Goal: Task Accomplishment & Management: Use online tool/utility

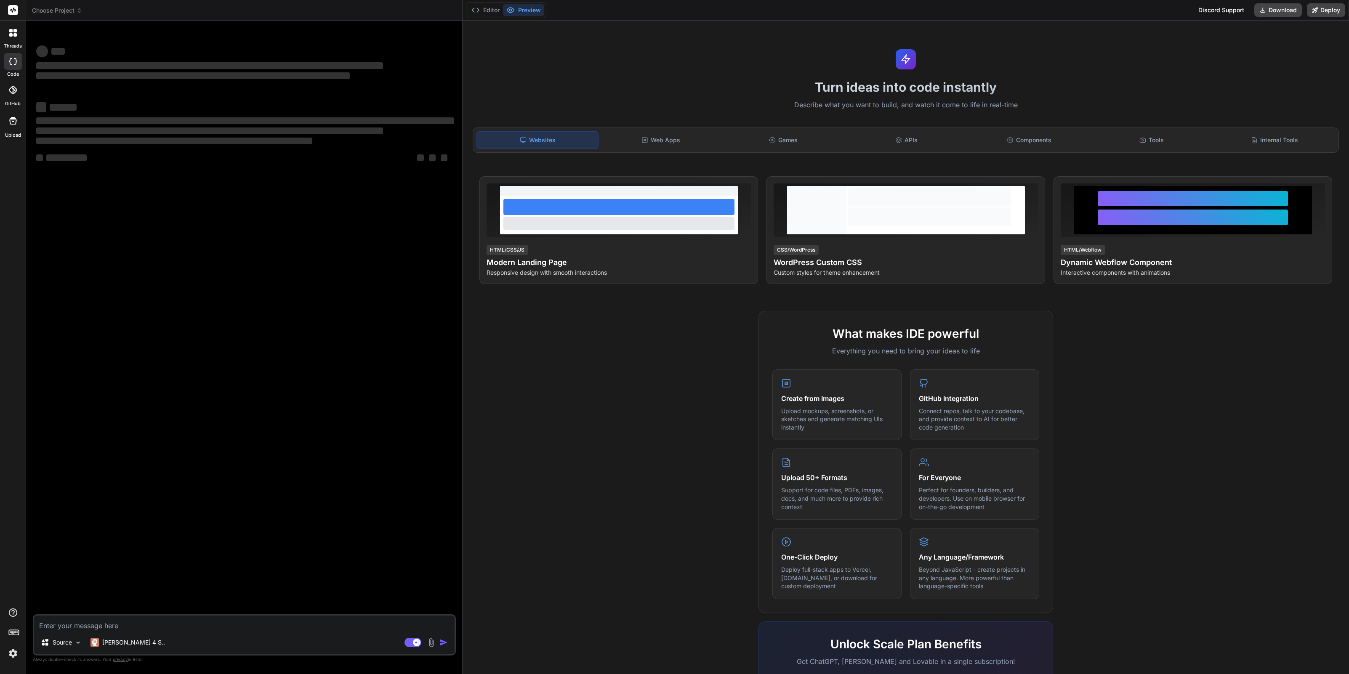
click at [68, 14] on span "Choose Project" at bounding box center [57, 10] width 50 height 8
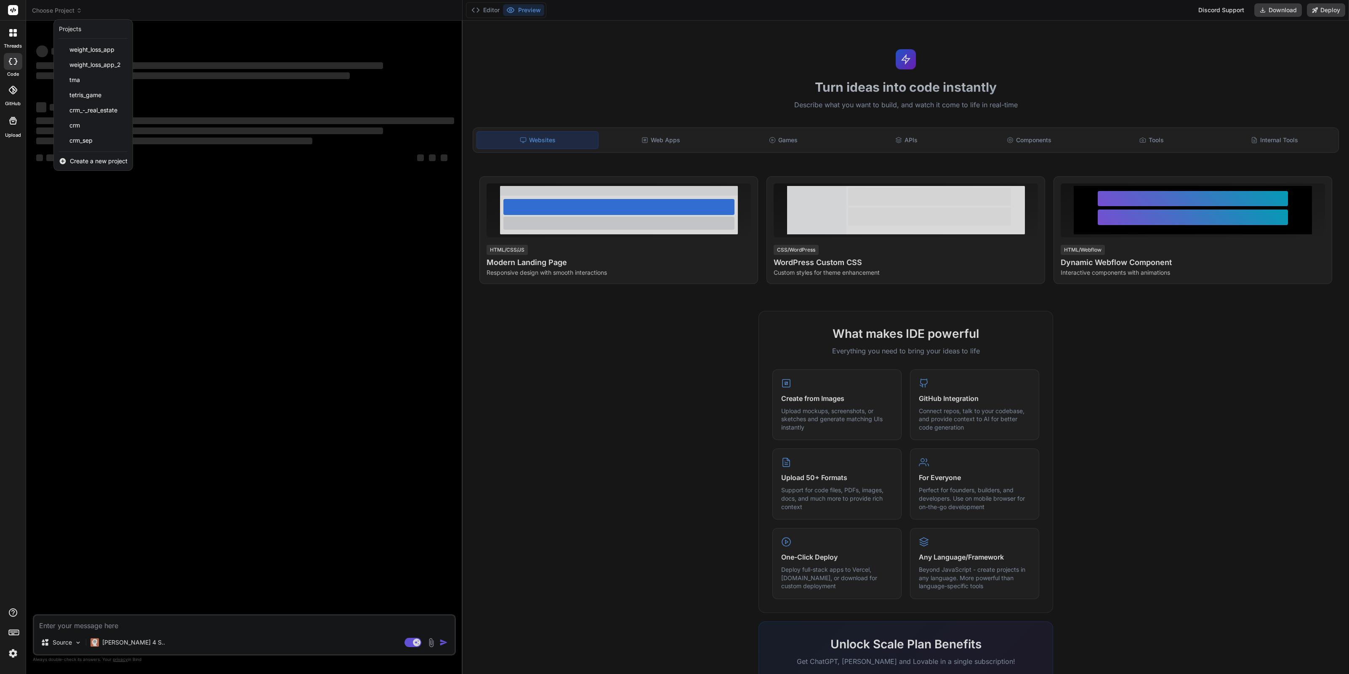
click at [92, 161] on span "Create a new project" at bounding box center [99, 161] width 58 height 8
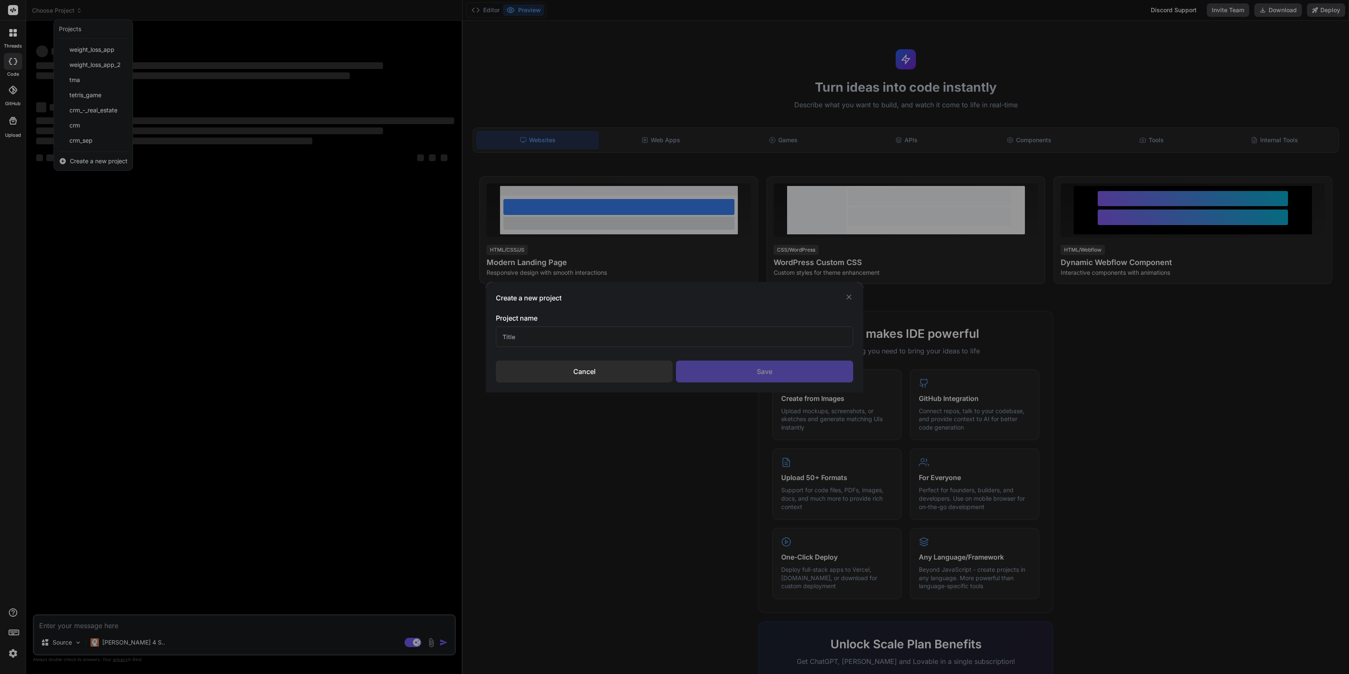
type textarea "x"
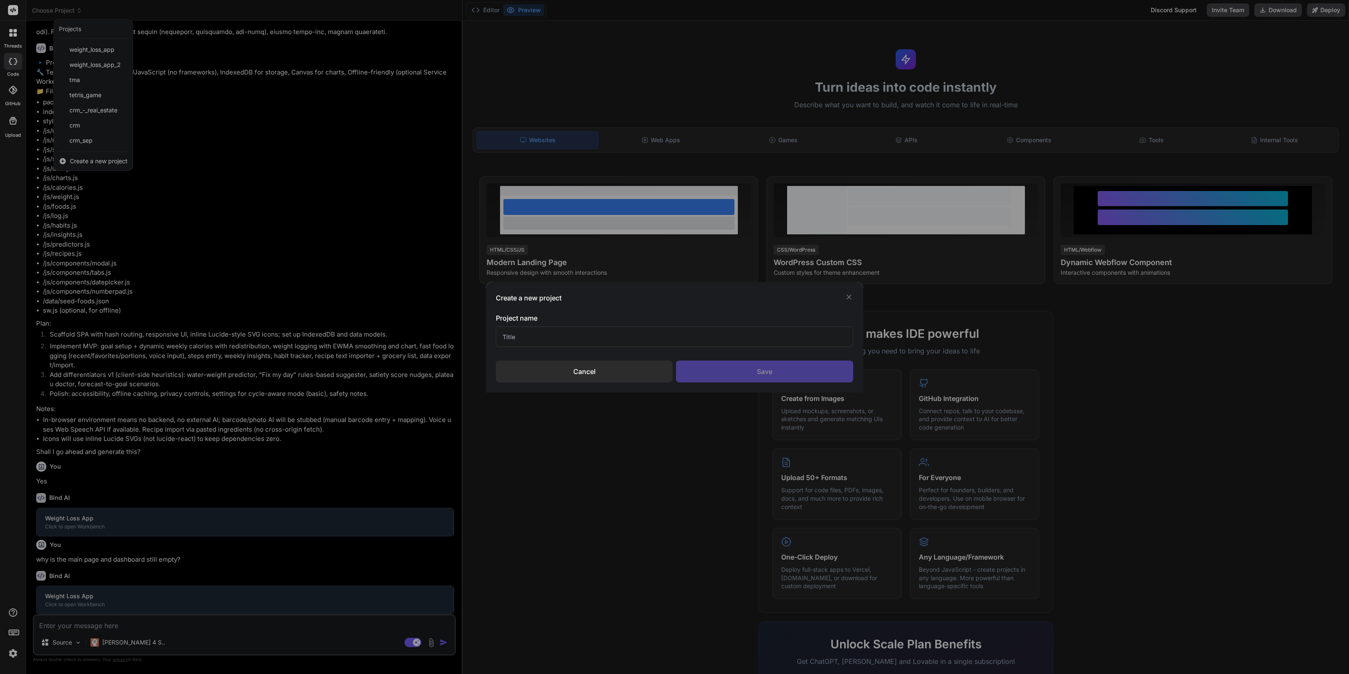
scroll to position [274, 0]
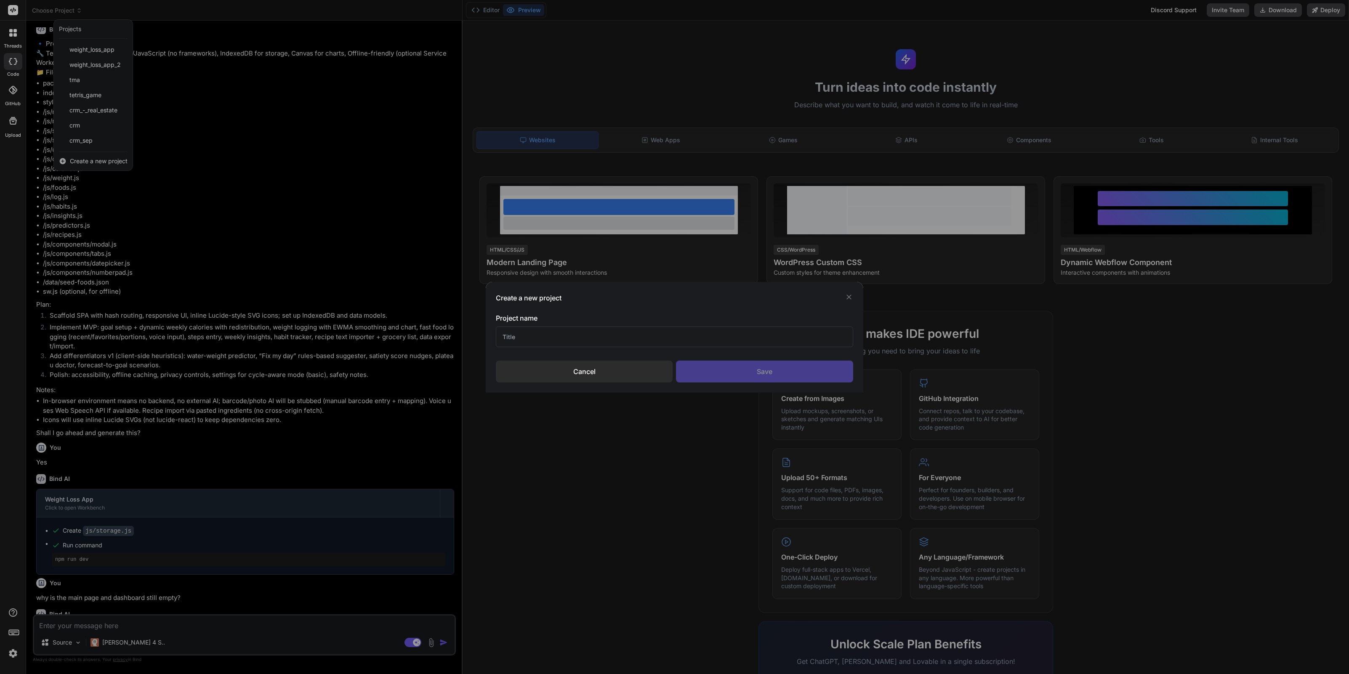
click at [557, 334] on input "text" at bounding box center [674, 337] width 357 height 21
type input "Web Agency"
click at [768, 374] on div "Save" at bounding box center [764, 372] width 177 height 22
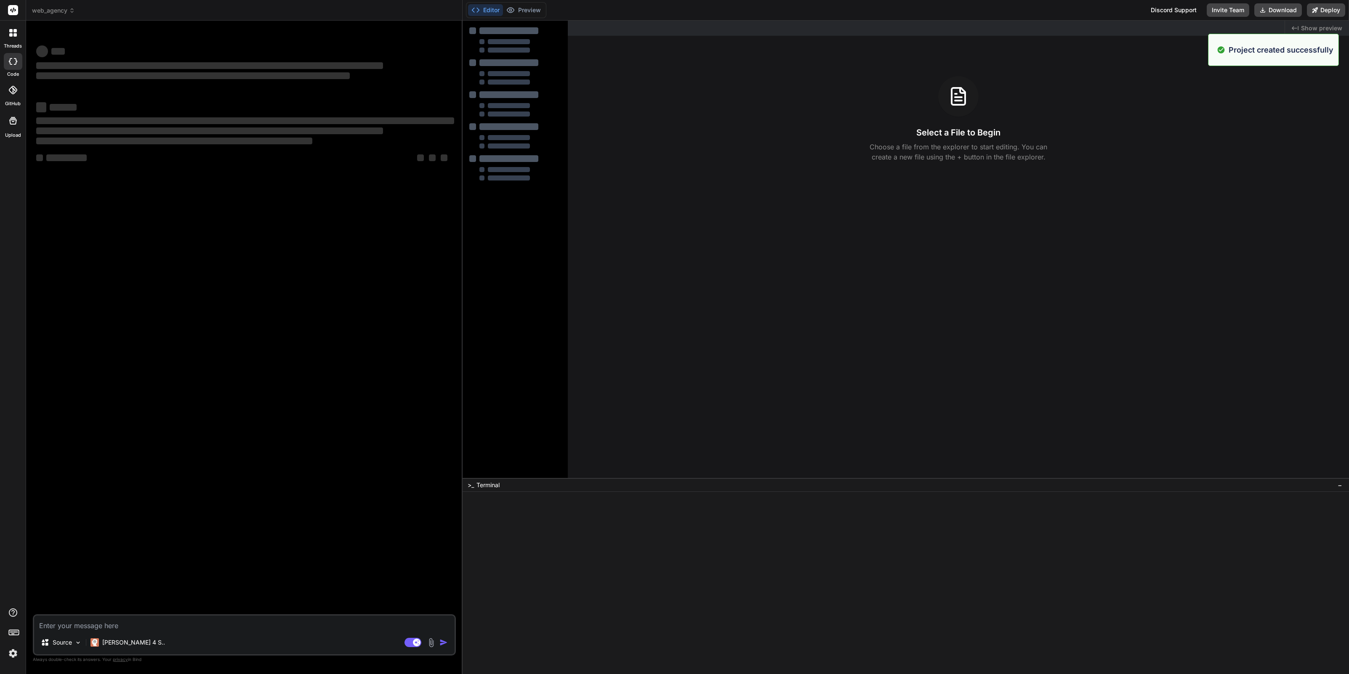
click at [98, 626] on textarea at bounding box center [244, 623] width 421 height 15
type textarea "x"
paste textarea "Design a sleek, modern, and professional landing page for a web development age…"
type textarea "Design a sleek, modern, and professional landing page for a web development age…"
type textarea "x"
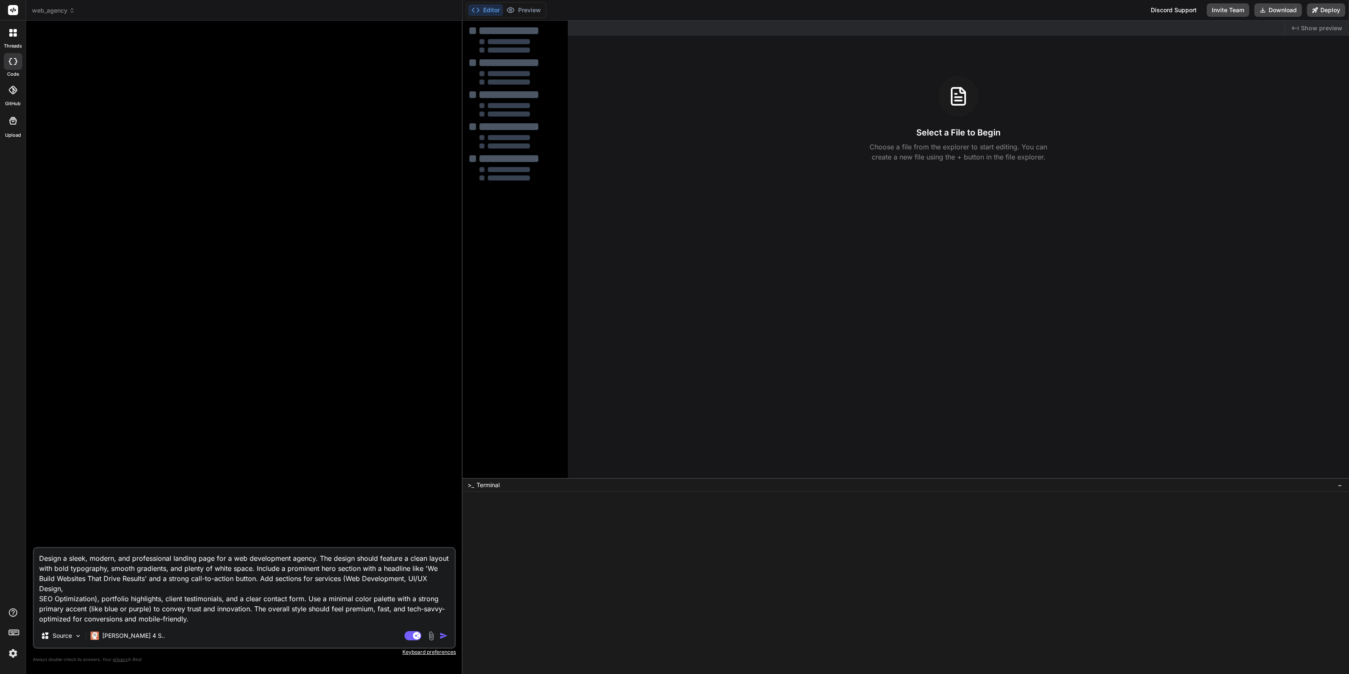
type textarea "Design a sleek, modern, and professional landing page for a web development age…"
click at [442, 636] on img "button" at bounding box center [444, 636] width 8 height 8
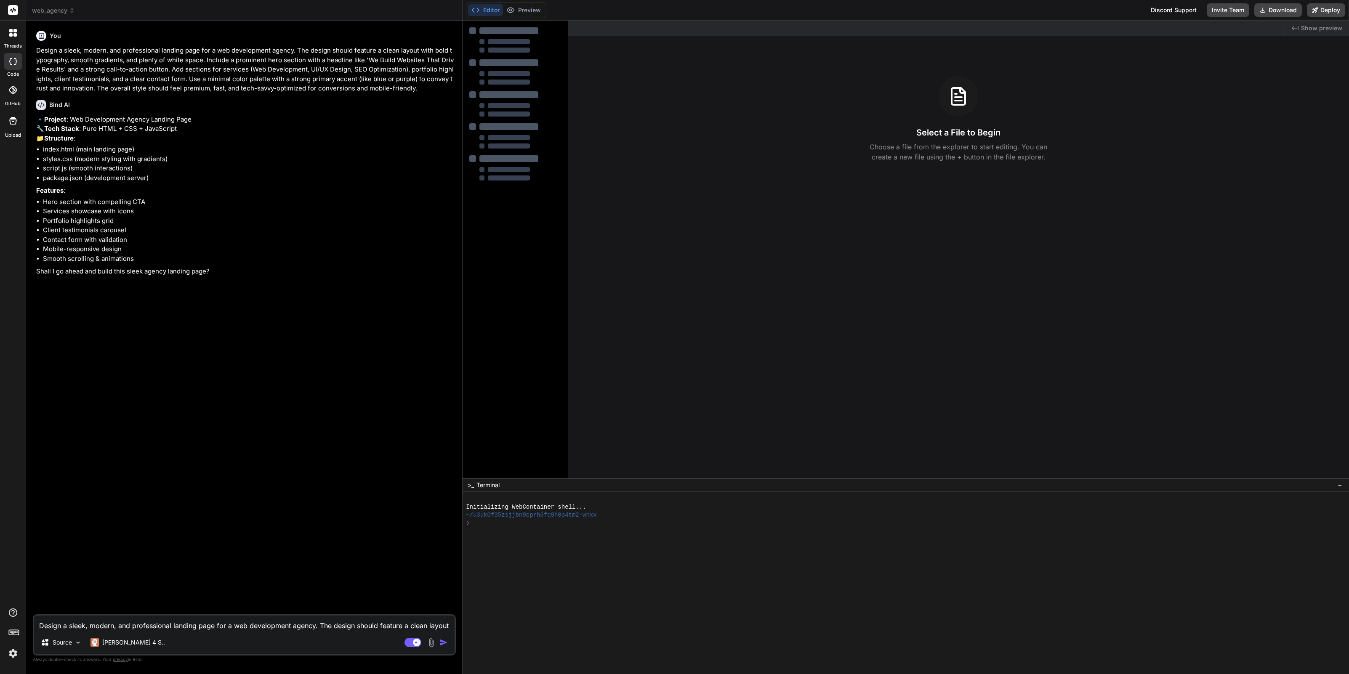
type textarea "x"
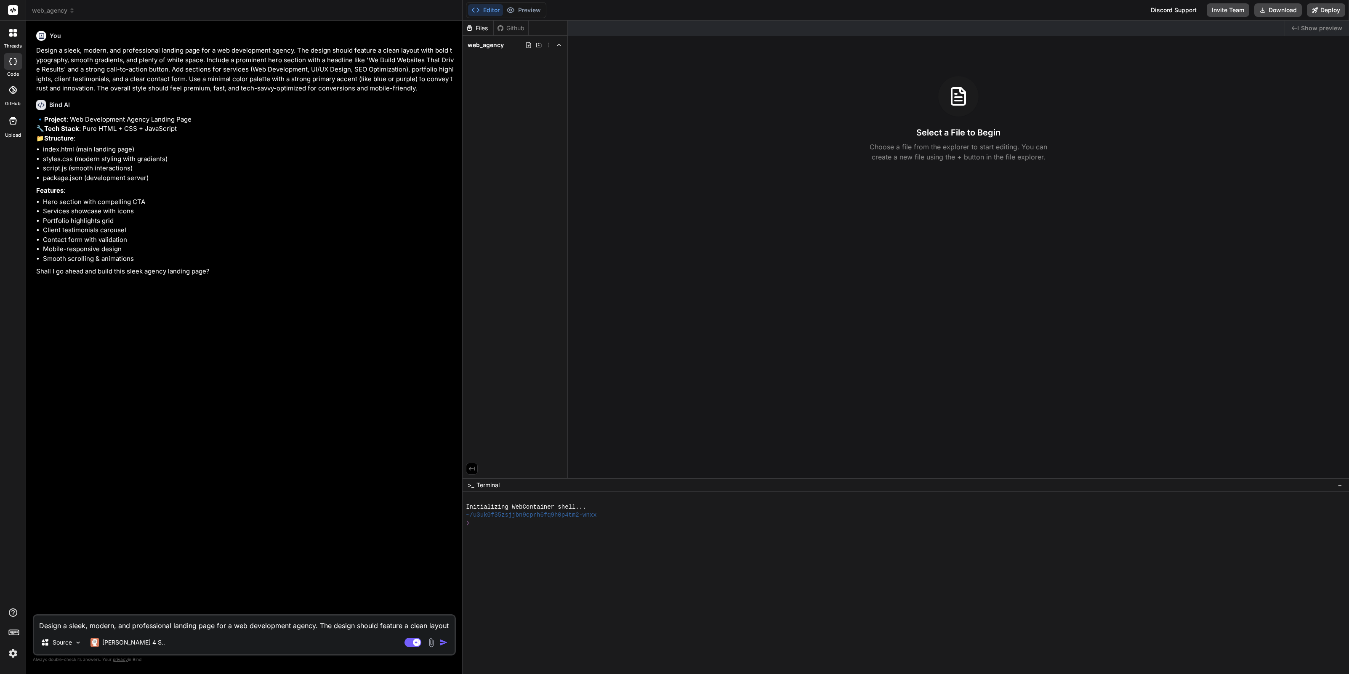
drag, startPoint x: 58, startPoint y: 629, endPoint x: 55, endPoint y: 625, distance: 5.3
click at [57, 629] on textarea "Design a sleek, modern, and professional landing page for a web development age…" at bounding box center [244, 623] width 421 height 15
type textarea "Y"
type textarea "x"
type textarea "Ye"
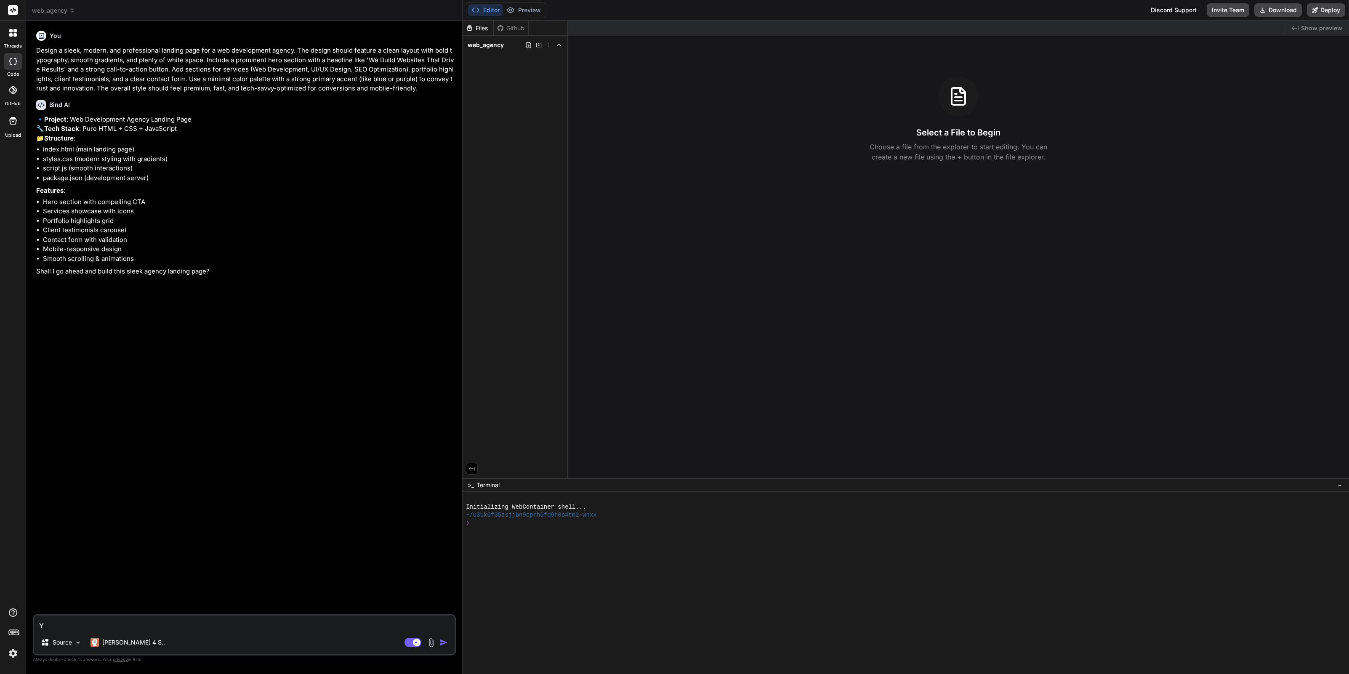
type textarea "x"
type textarea "Yes"
type textarea "x"
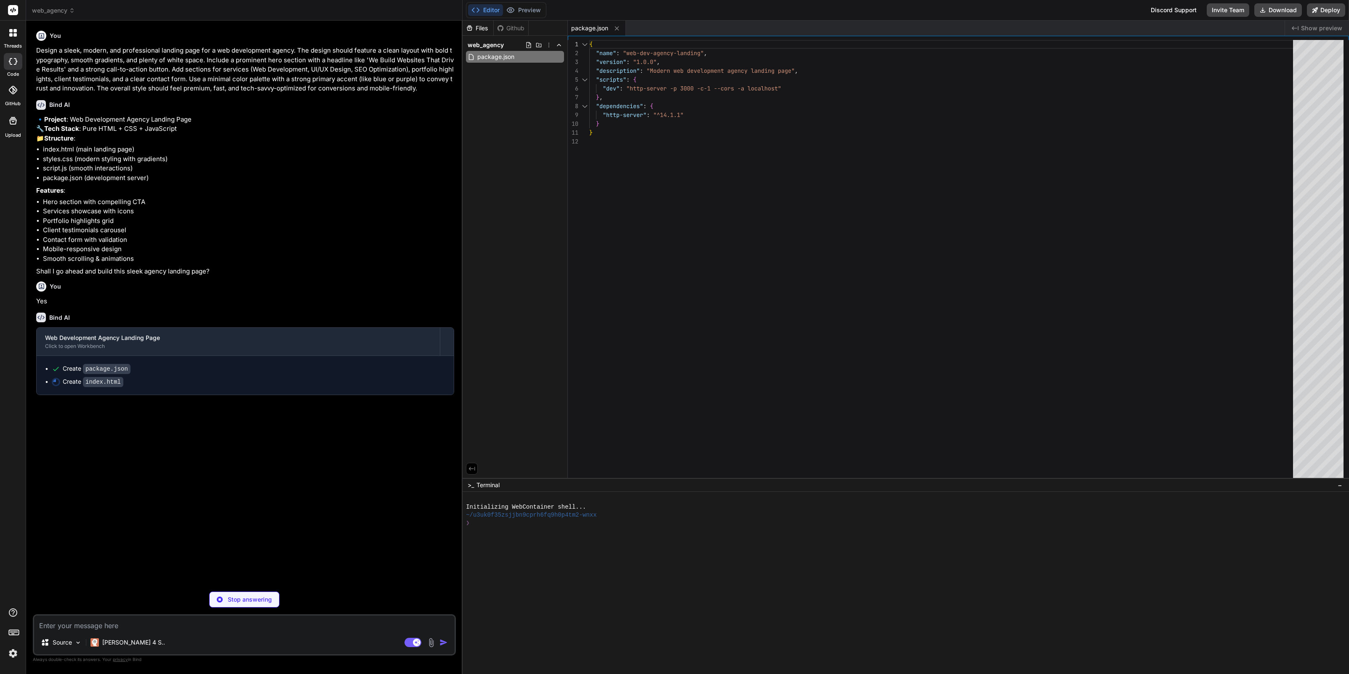
type textarea "x"
type textarea "</div> </footer> <script src="script.js"></script> </body> </html>"
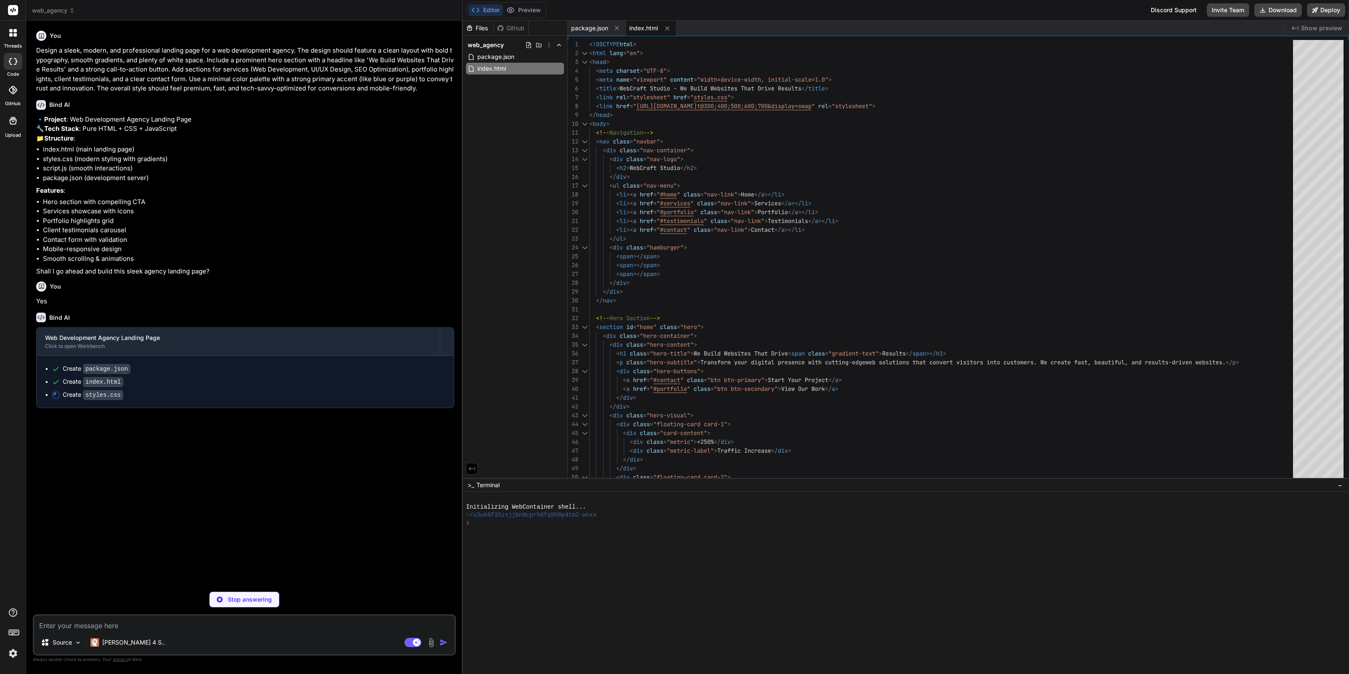
type textarea "x"
type textarea "} .metric { font-size: 1.5rem; } }"
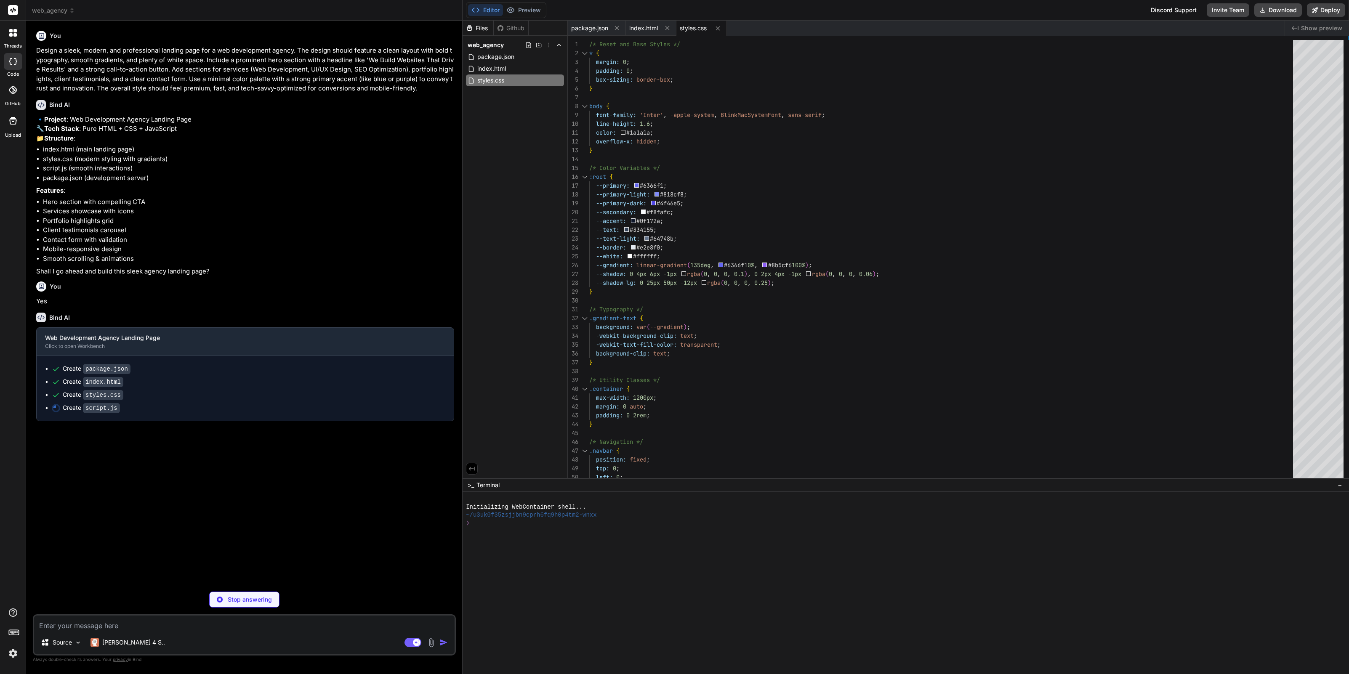
type textarea "x"
type textarea "window.addEventListener('load', () => { const heroTitle = document.querySelecto…"
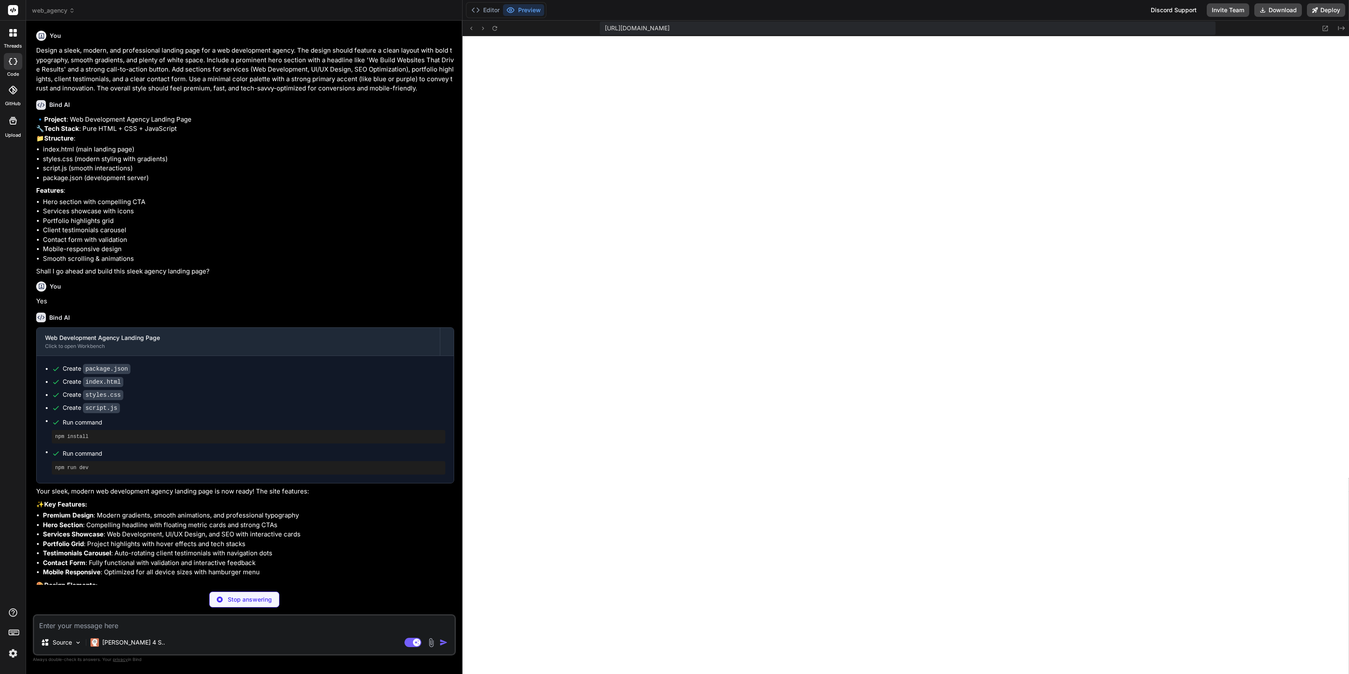
scroll to position [672, 0]
type textarea "x"
